Goal: Communication & Community: Answer question/provide support

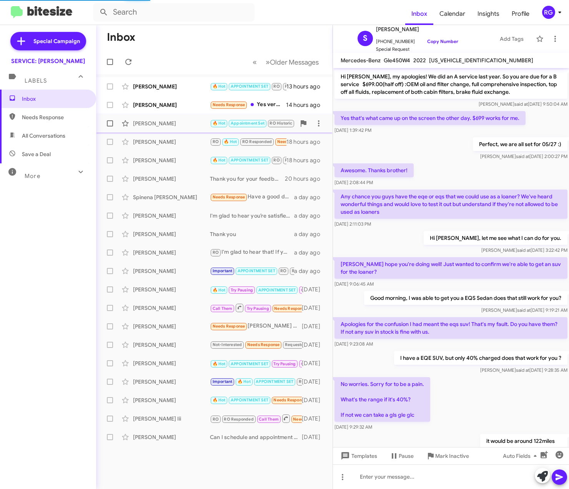
scroll to position [259, 0]
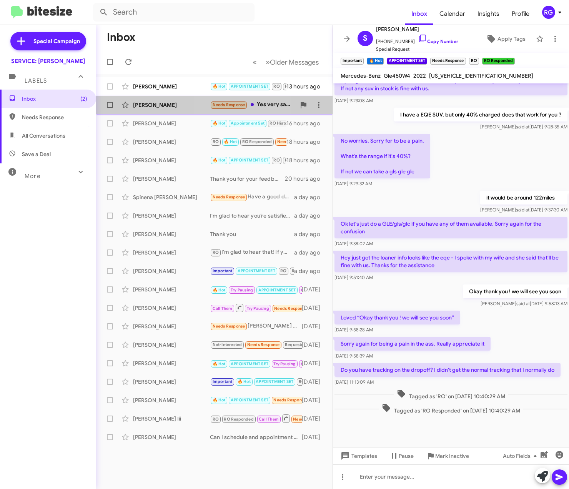
click at [220, 106] on span "Needs Response" at bounding box center [228, 104] width 33 height 5
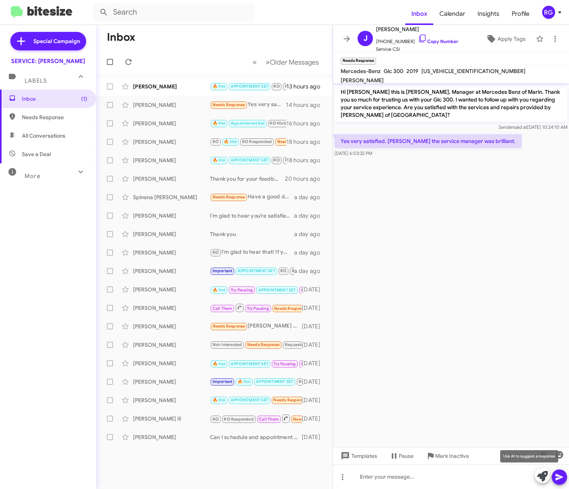
click at [543, 478] on icon at bounding box center [542, 476] width 11 height 11
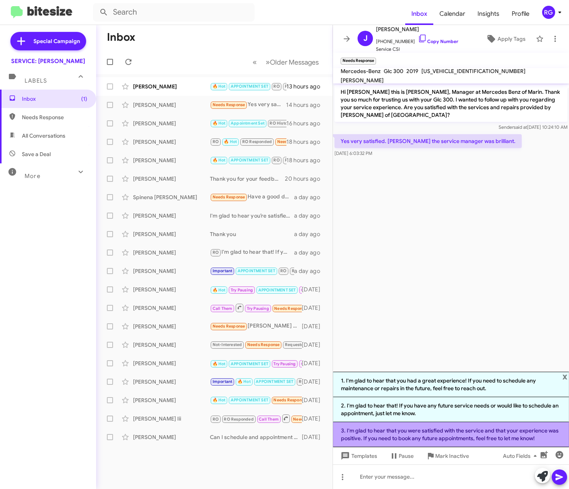
click at [528, 436] on li "3. I'm glad to hear that you were satisfied with the service and that your expe…" at bounding box center [451, 434] width 236 height 25
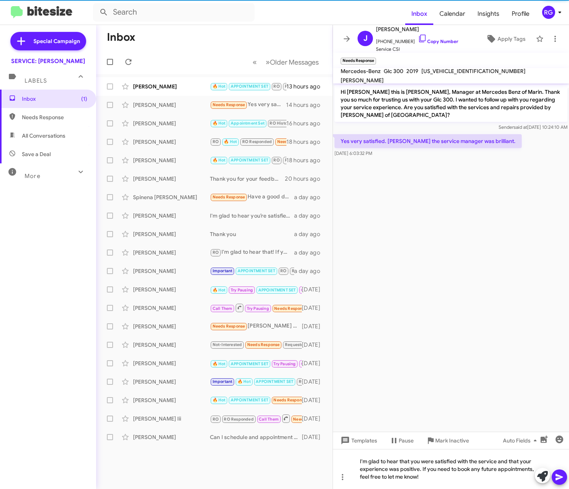
click at [555, 480] on icon at bounding box center [558, 476] width 9 height 9
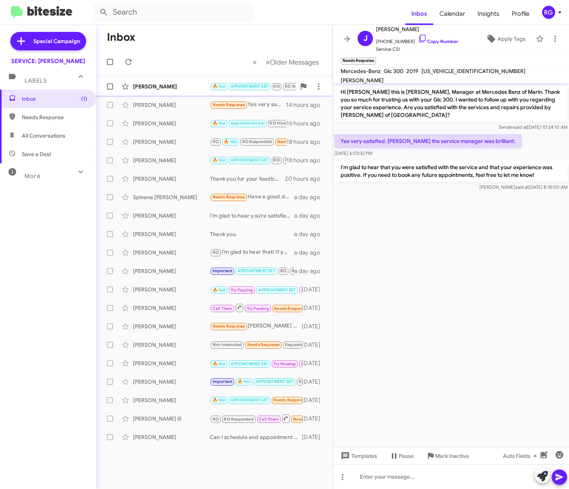
click at [192, 93] on div "[PERSON_NAME] 🔥 Hot APPOINTMENT SET RO RO Responded Needs Response Yes Thank yo…" at bounding box center [214, 86] width 224 height 15
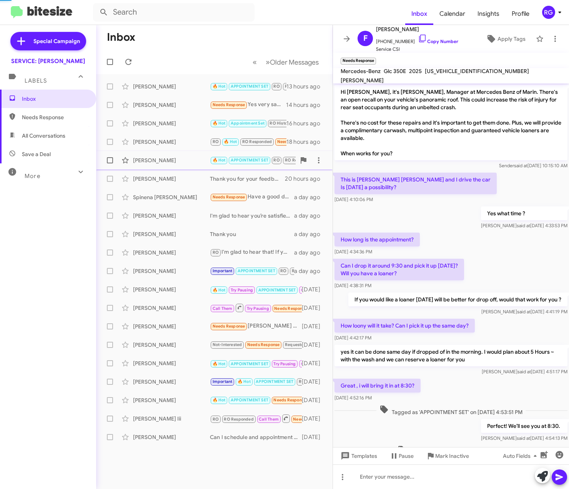
scroll to position [145, 0]
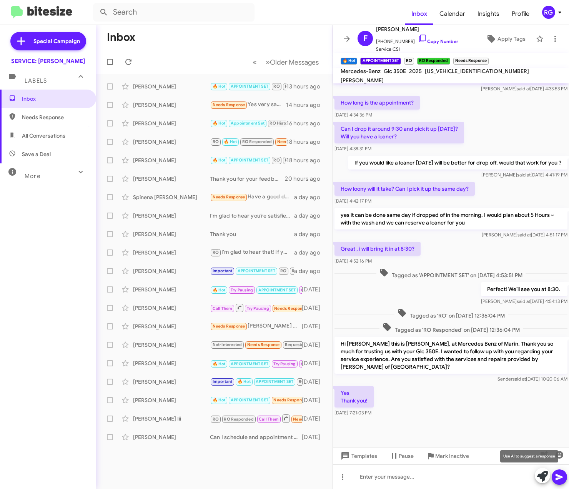
click at [544, 476] on icon at bounding box center [542, 476] width 11 height 11
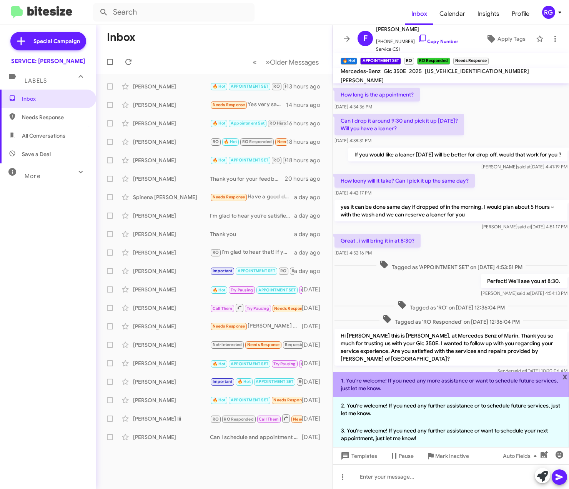
click at [471, 390] on li "1. You're welcome! If you need any more assistance or want to schedule future s…" at bounding box center [451, 384] width 236 height 25
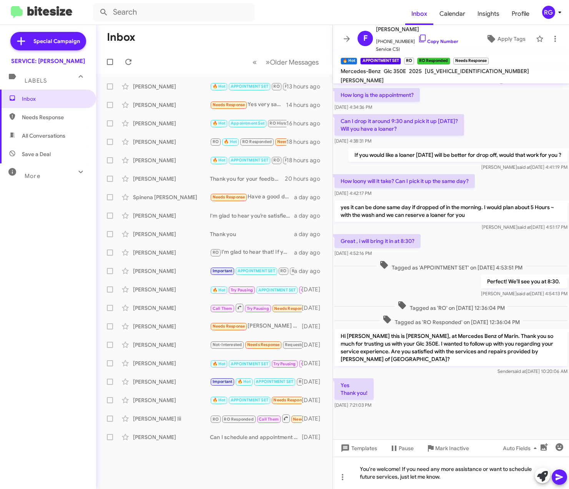
click at [558, 480] on icon at bounding box center [558, 476] width 9 height 9
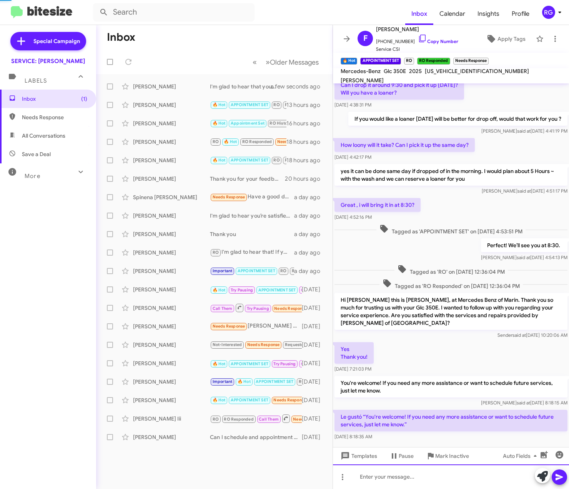
scroll to position [216, 0]
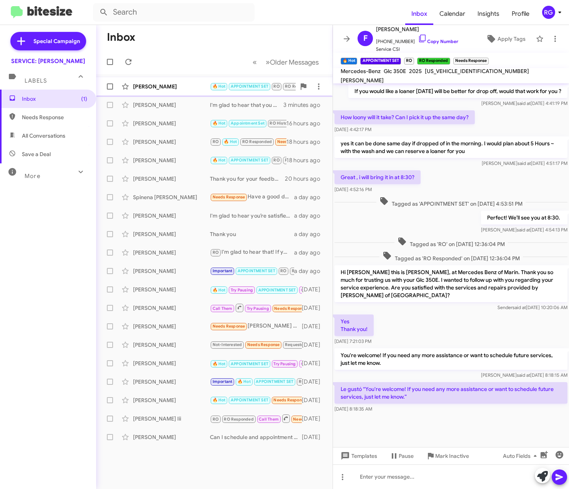
click at [208, 77] on mat-action-list "[PERSON_NAME] 🔥 Hot APPOINTMENT SET RO RO Responded Needs Response Le gustó “Yo…" at bounding box center [214, 260] width 236 height 372
drag, startPoint x: 210, startPoint y: 83, endPoint x: 208, endPoint y: 73, distance: 10.5
click at [211, 83] on span "🔥 Hot" at bounding box center [219, 85] width 18 height 7
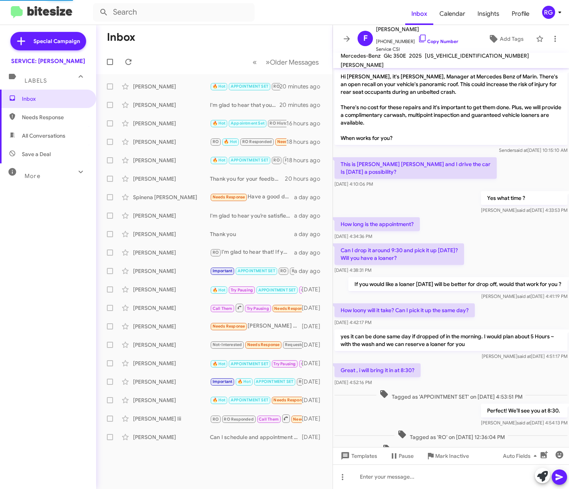
scroll to position [201, 0]
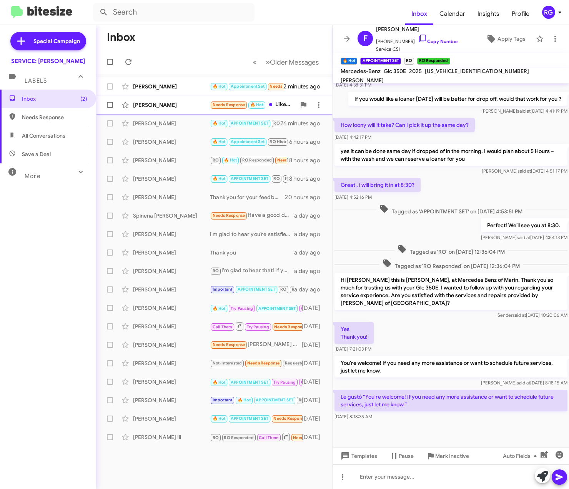
click at [194, 110] on div "[PERSON_NAME] Needs Response 🔥 Hot Liked “I'm glad to hear that you were satisf…" at bounding box center [214, 104] width 224 height 15
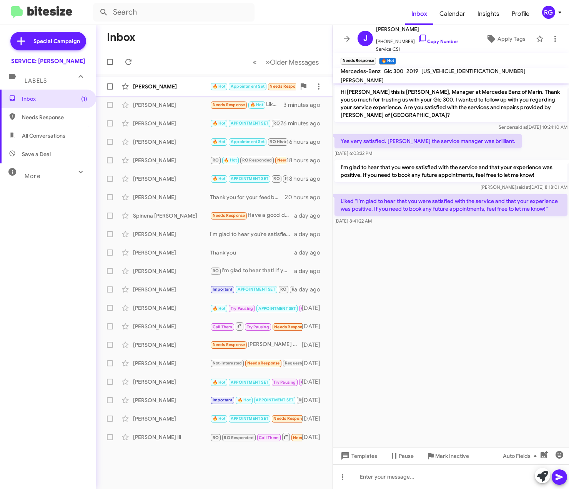
click at [161, 95] on span "Paul Villegas 🔥 Hot Appointment Set Needs Response Important Good morning I'm g…" at bounding box center [214, 86] width 236 height 18
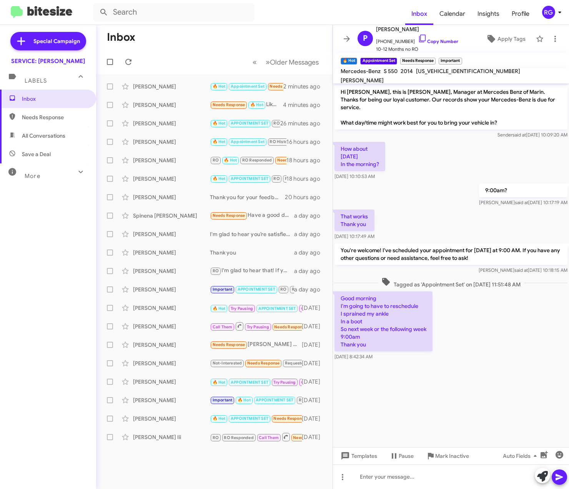
click at [471, 75] on span "WDDUG8CB5EA032569" at bounding box center [468, 71] width 104 height 7
copy span "WDDUG8CB5EA032569"
click at [538, 474] on icon at bounding box center [542, 476] width 11 height 11
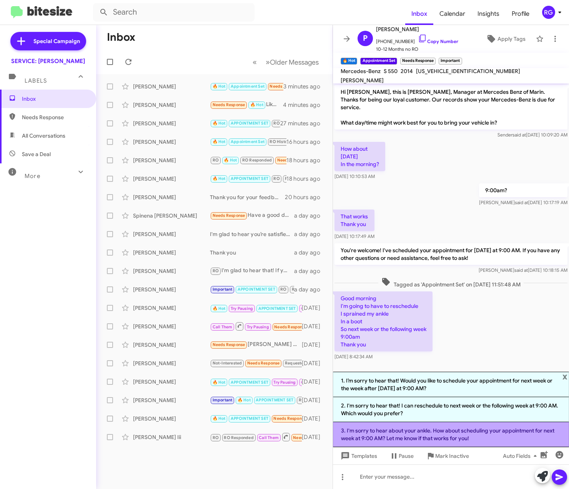
click at [480, 431] on li "3. I'm sorry to hear about your ankle. How about scheduling your appointment fo…" at bounding box center [451, 434] width 236 height 25
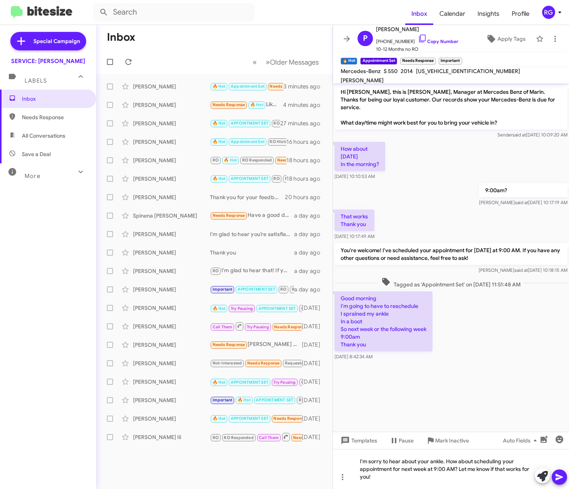
click at [553, 476] on button at bounding box center [558, 476] width 15 height 15
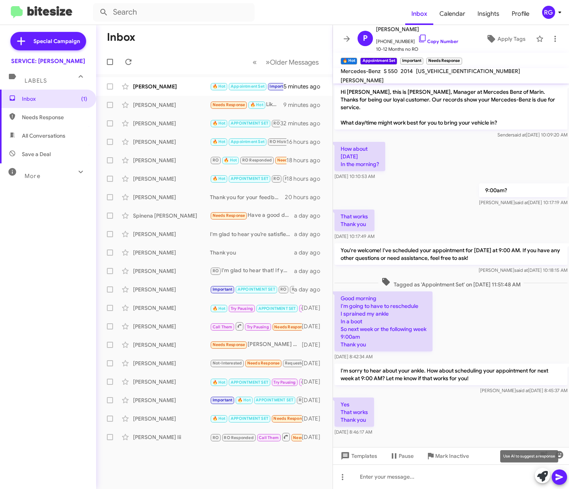
click at [545, 472] on icon at bounding box center [542, 476] width 11 height 11
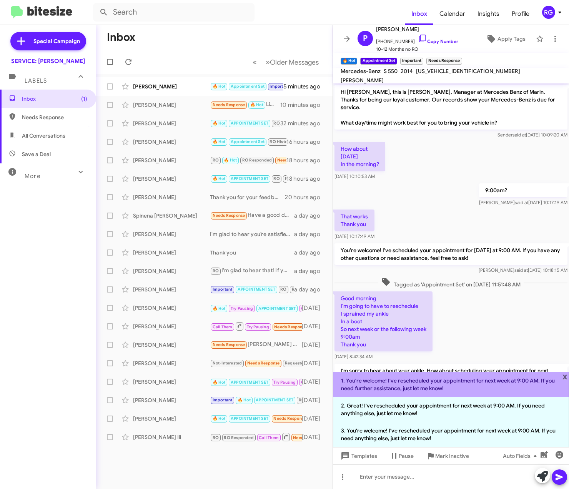
click at [493, 388] on li "1. You're welcome! I've rescheduled your appointment for next week at 9:00 AM. …" at bounding box center [451, 384] width 236 height 25
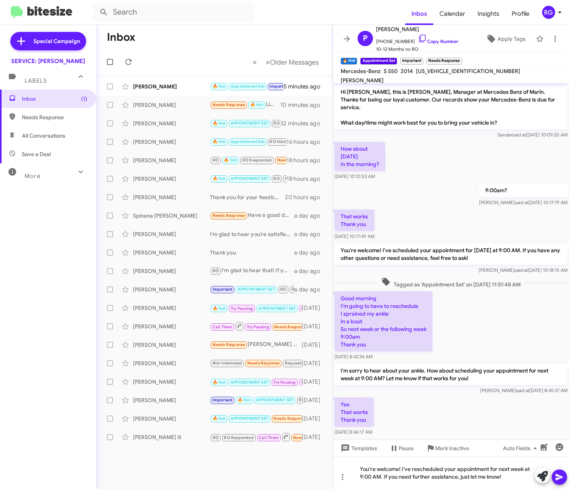
click at [558, 474] on icon at bounding box center [558, 476] width 9 height 9
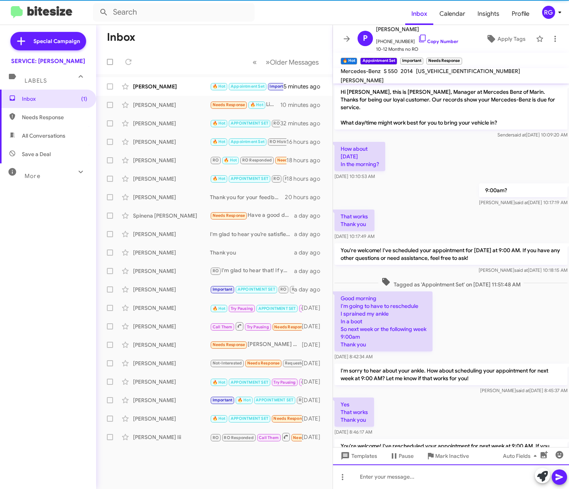
scroll to position [36, 0]
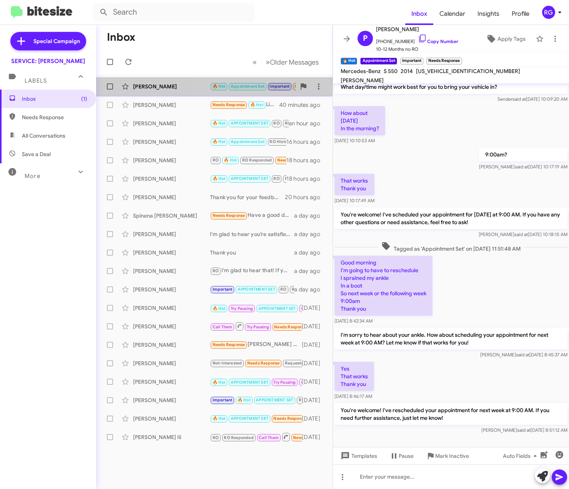
click at [237, 92] on div "Paul Villegas 🔥 Hot Appointment Set Important Needs Response Yes That works Tha…" at bounding box center [214, 86] width 224 height 15
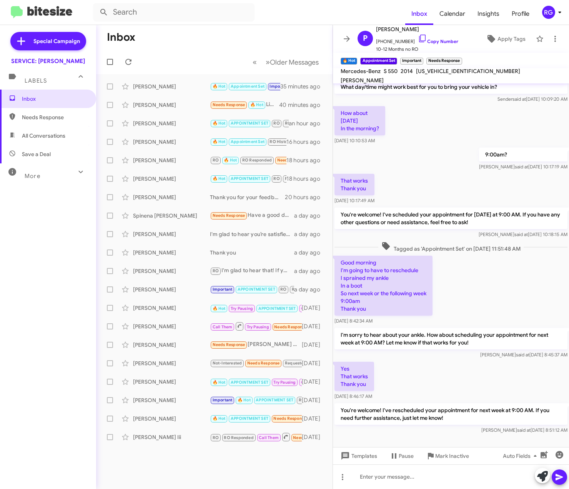
scroll to position [36, 0]
